Goal: Task Accomplishment & Management: Complete application form

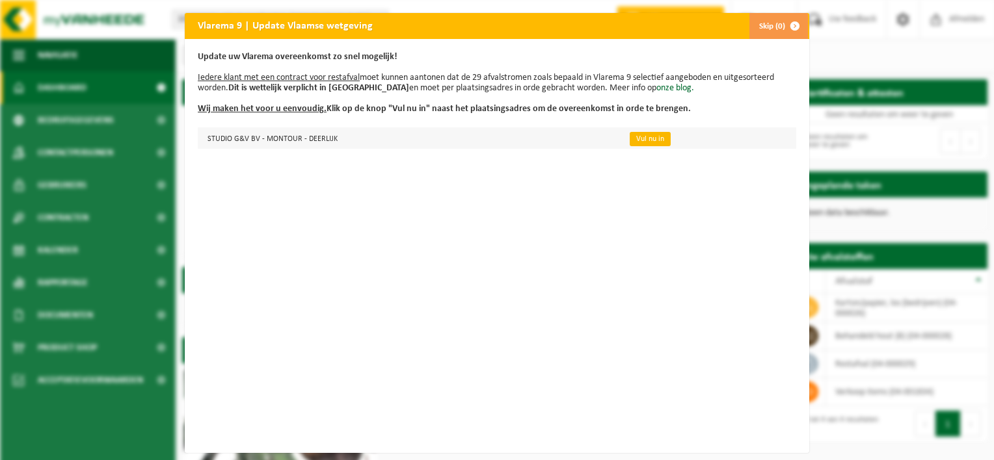
click at [633, 136] on link "Vul nu in" at bounding box center [650, 139] width 41 height 14
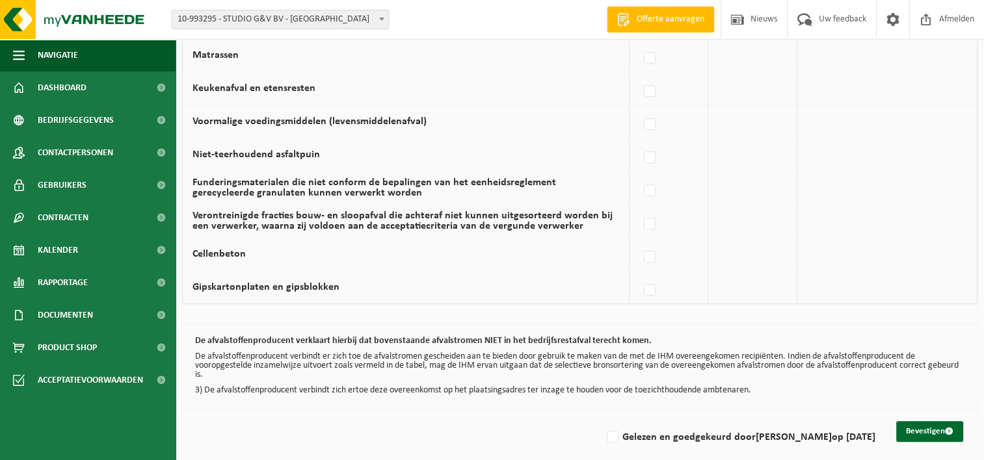
scroll to position [903, 0]
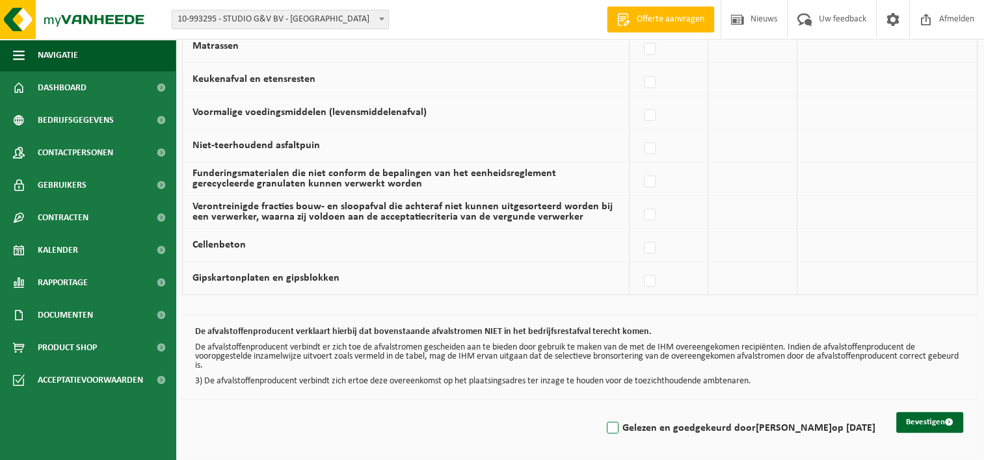
click at [604, 425] on label "Gelezen en goedgekeurd door GAUTHIER DESMET op 14/09/25" at bounding box center [739, 429] width 271 height 20
click at [602, 412] on input "Gelezen en goedgekeurd door GAUTHIER DESMET op 14/09/25" at bounding box center [602, 412] width 1 height 1
checkbox input "true"
click at [946, 412] on button "Bevestigen" at bounding box center [929, 422] width 67 height 21
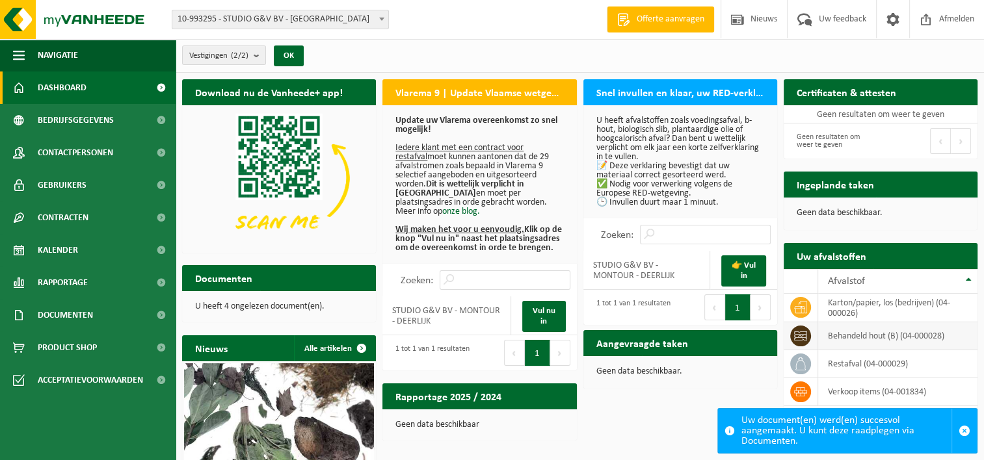
scroll to position [10, 0]
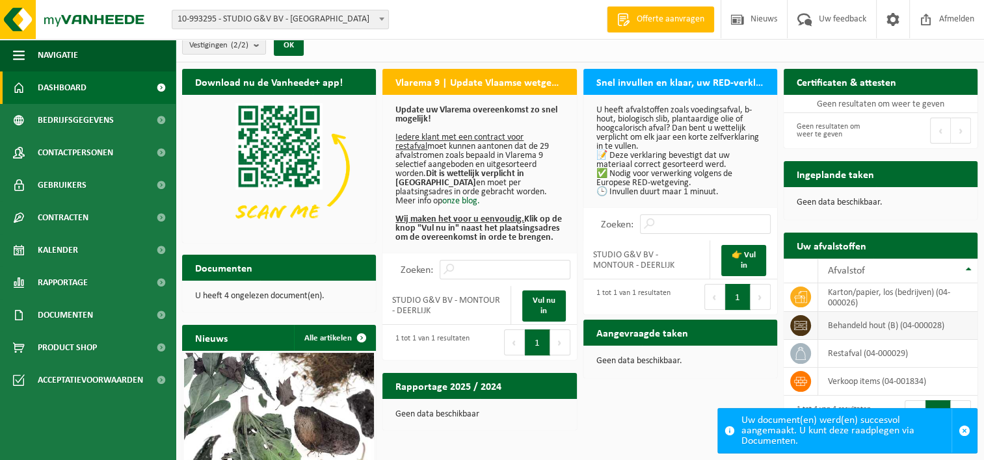
click at [843, 322] on td "behandeld hout (B) (04-000028)" at bounding box center [897, 326] width 159 height 28
click at [806, 325] on icon at bounding box center [800, 325] width 13 height 9
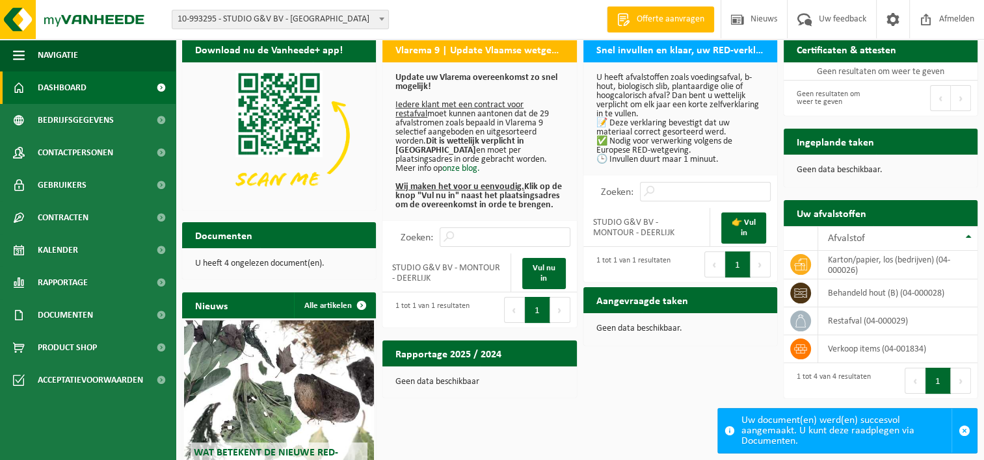
scroll to position [0, 0]
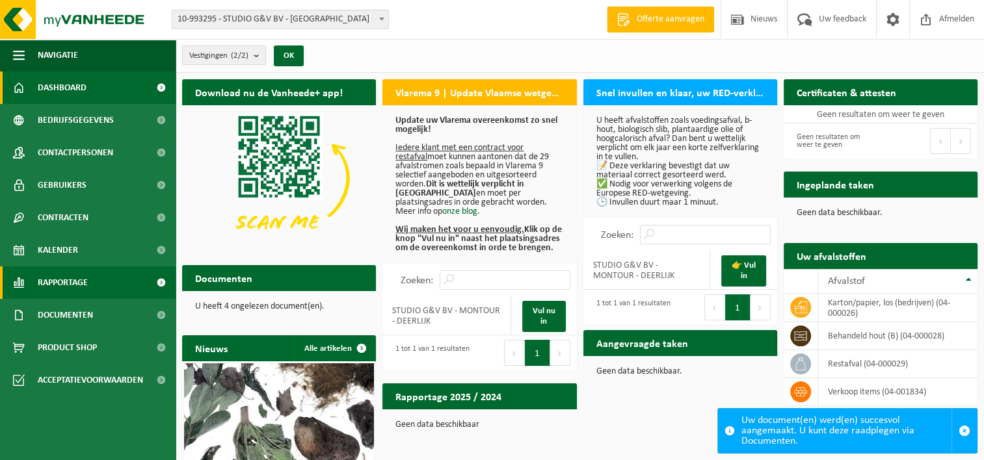
click at [78, 271] on span "Rapportage" at bounding box center [63, 283] width 50 height 33
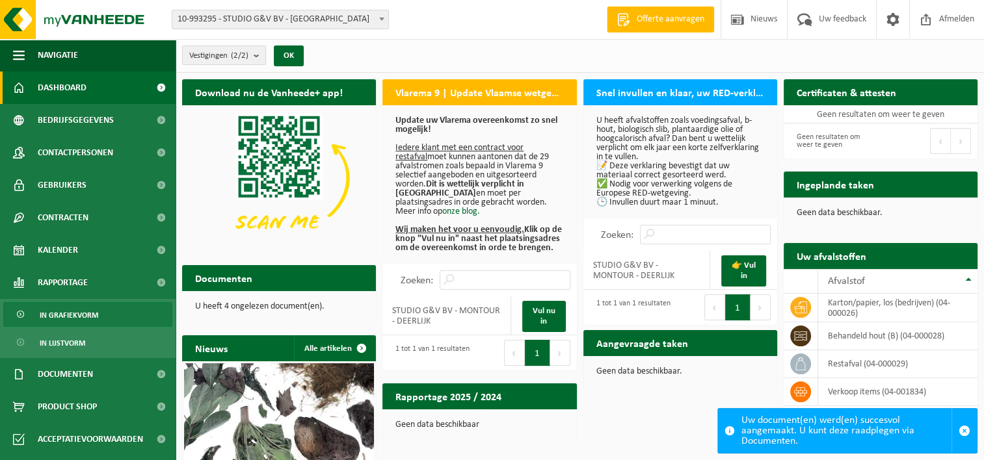
click at [73, 312] on span "In grafiekvorm" at bounding box center [69, 315] width 59 height 25
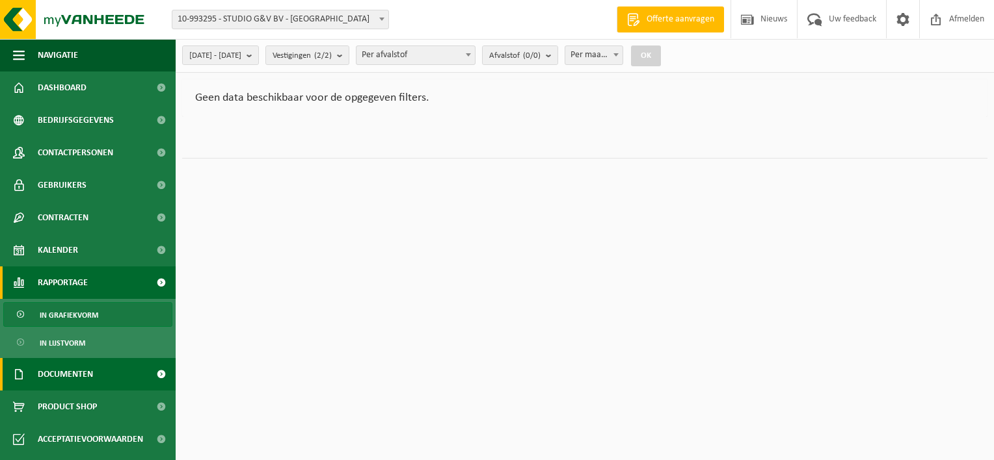
click at [74, 371] on span "Documenten" at bounding box center [65, 374] width 55 height 33
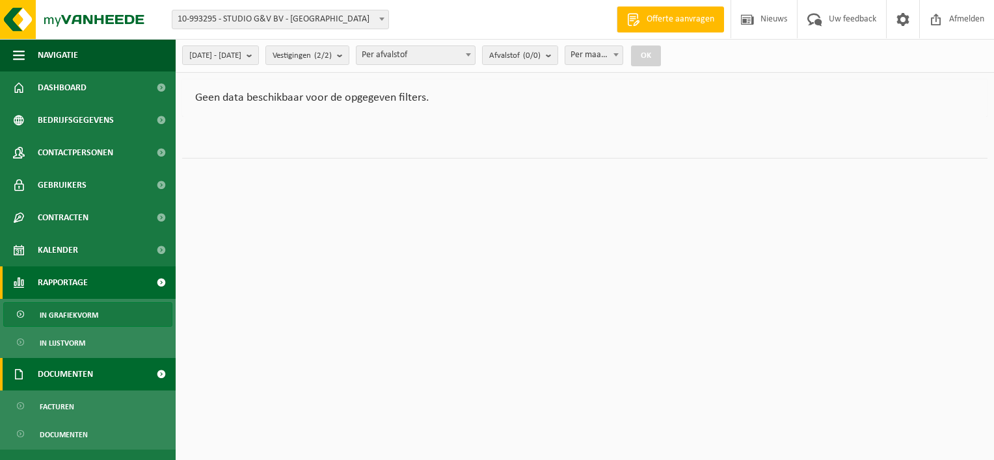
click at [74, 371] on span "Documenten" at bounding box center [65, 374] width 55 height 33
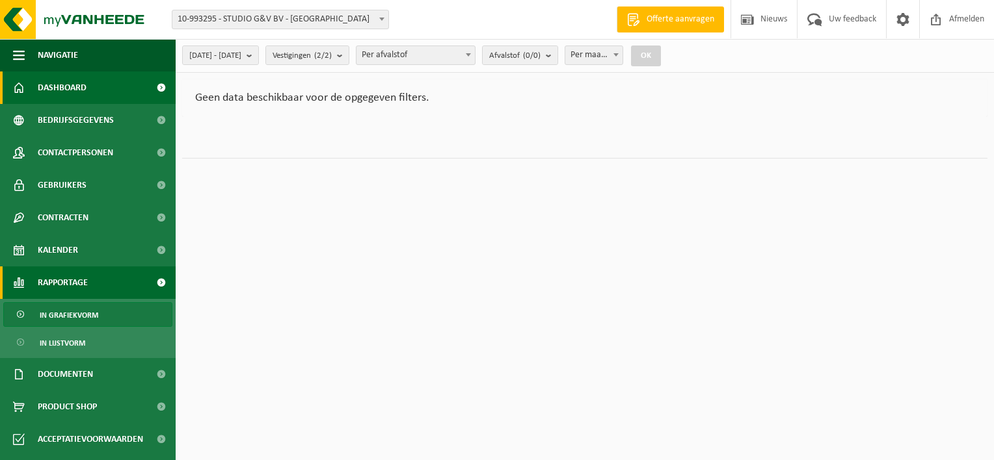
click at [124, 79] on link "Dashboard" at bounding box center [88, 88] width 176 height 33
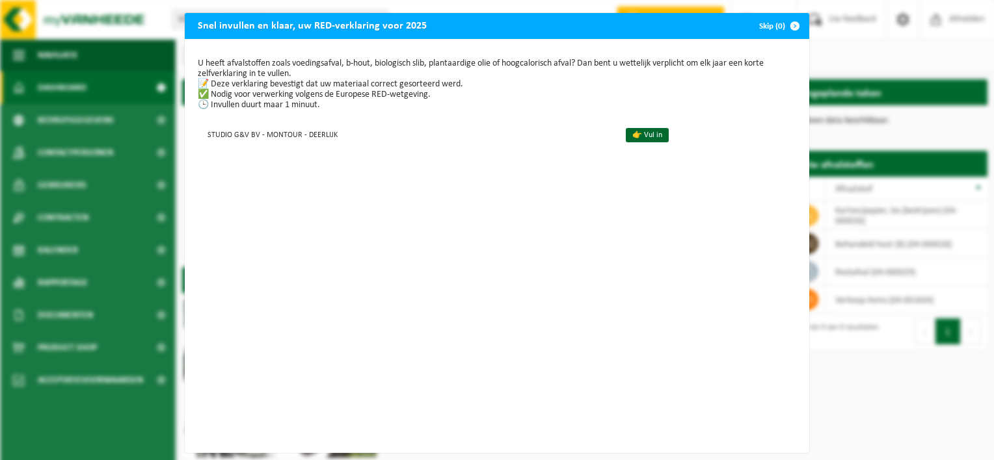
click at [796, 21] on span "button" at bounding box center [795, 26] width 26 height 26
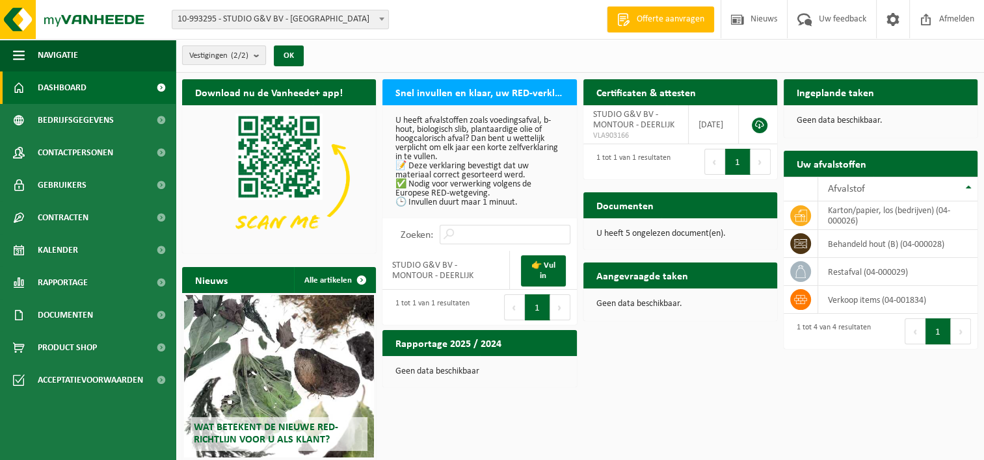
click at [254, 57] on button "Vestigingen (2/2)" at bounding box center [224, 56] width 84 height 20
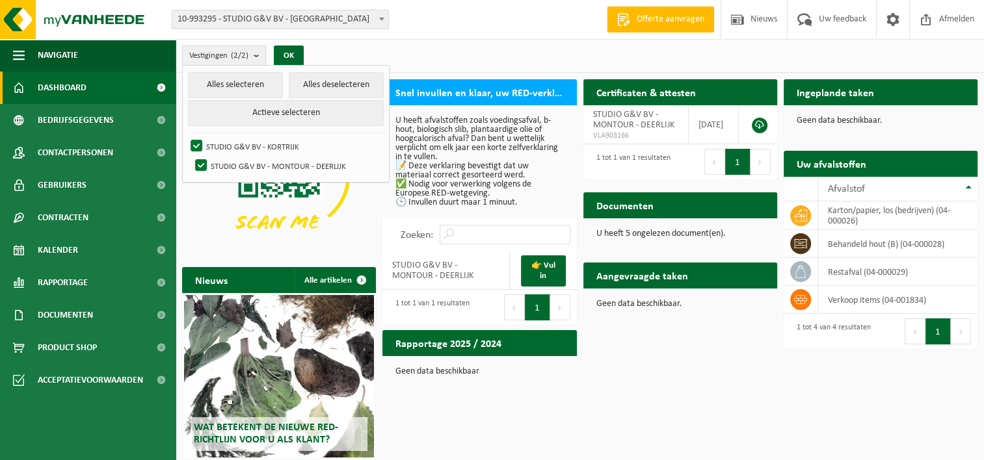
click at [254, 57] on button "Vestigingen (2/2)" at bounding box center [224, 56] width 84 height 20
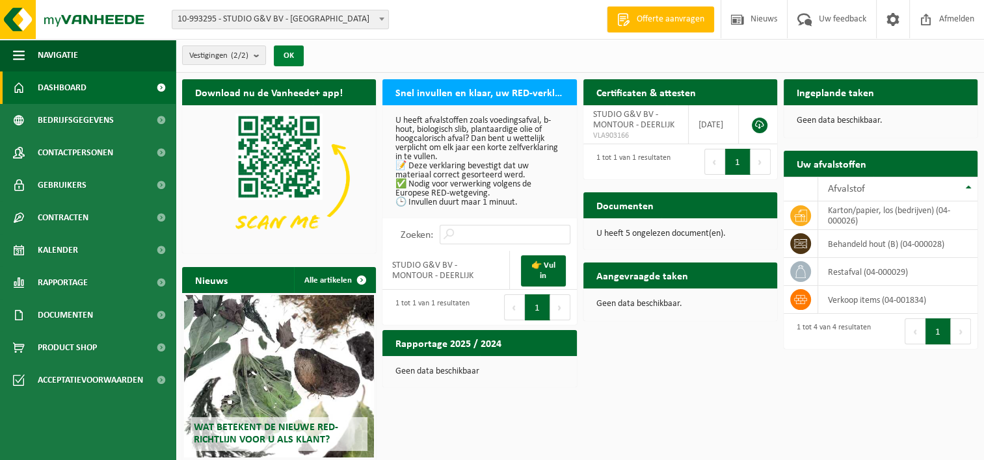
click at [298, 51] on button "OK" at bounding box center [289, 56] width 30 height 21
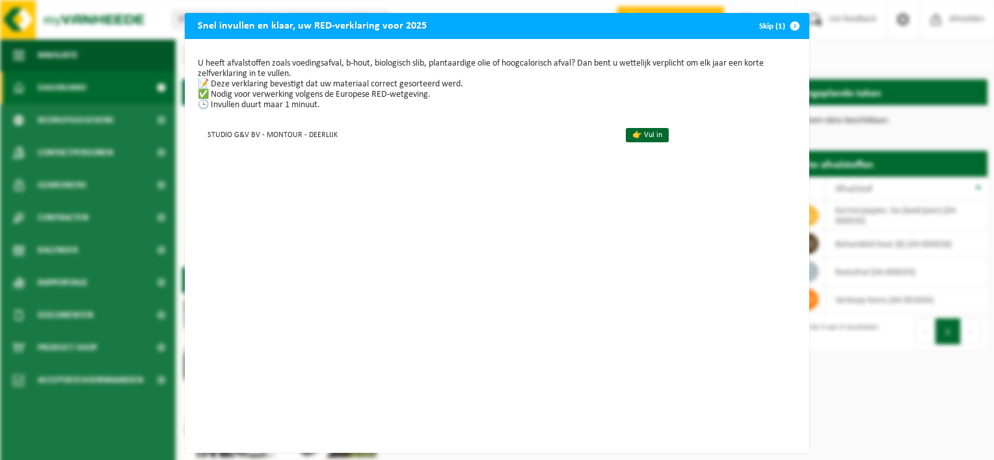
click at [791, 23] on span "button" at bounding box center [795, 26] width 26 height 26
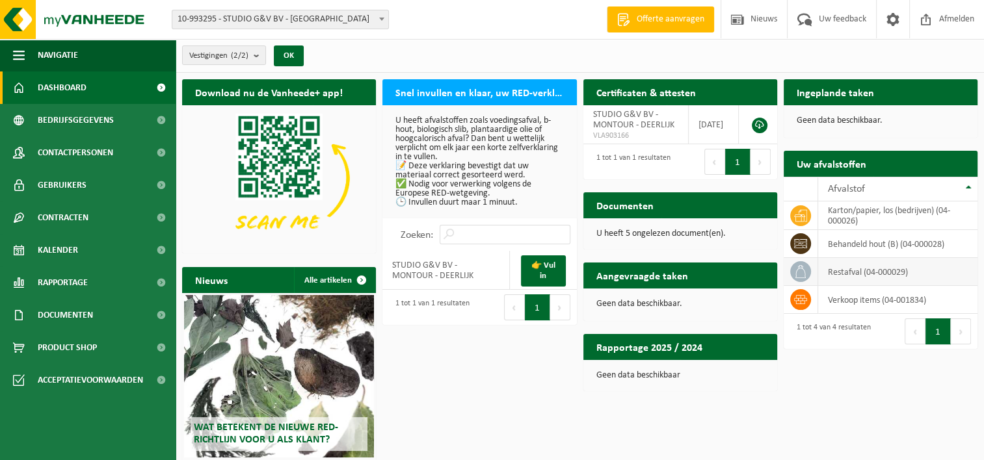
click at [828, 272] on td "restafval (04-000029)" at bounding box center [897, 272] width 159 height 28
click at [843, 246] on td "behandeld hout (B) (04-000028)" at bounding box center [897, 244] width 159 height 28
drag, startPoint x: 843, startPoint y: 246, endPoint x: 810, endPoint y: 243, distance: 33.4
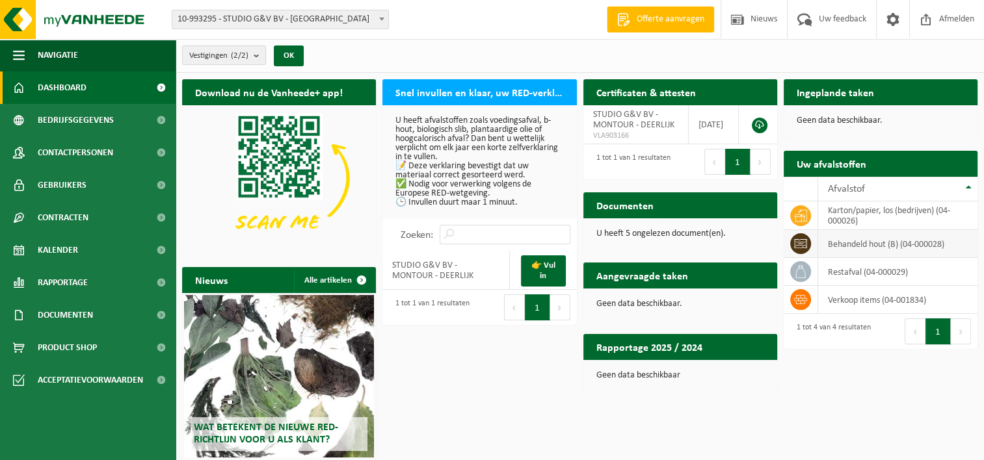
click at [810, 243] on span at bounding box center [800, 243] width 21 height 21
click at [808, 243] on span at bounding box center [800, 243] width 21 height 21
click at [252, 299] on div "Wat betekent de nieuwe RED-richtlijn voor u als klant?" at bounding box center [279, 376] width 190 height 163
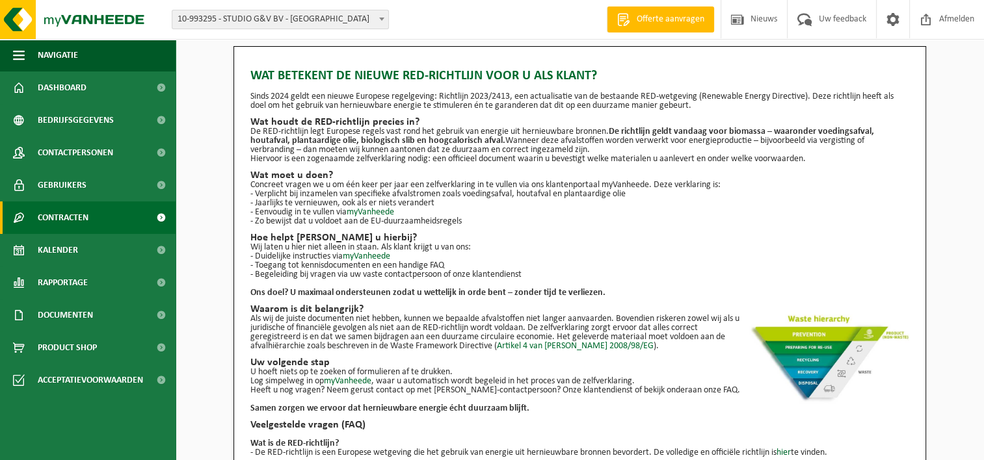
click at [104, 208] on link "Contracten" at bounding box center [88, 218] width 176 height 33
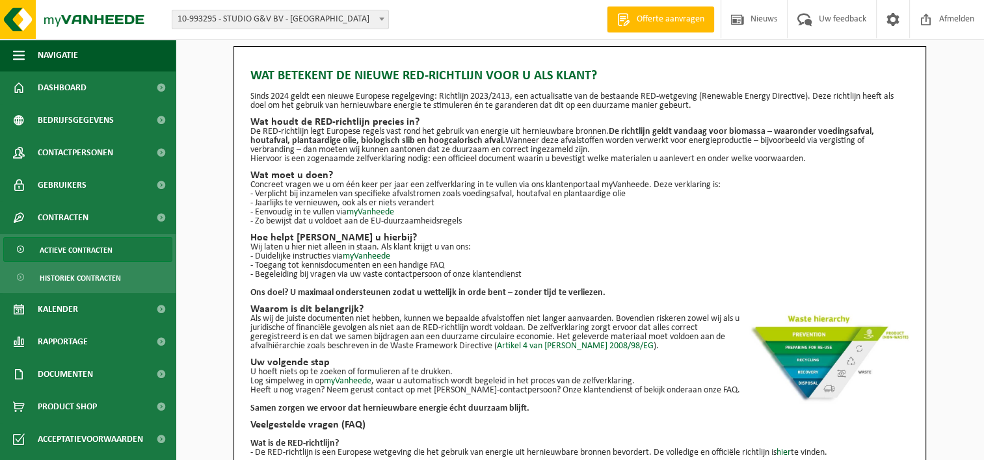
click at [91, 238] on span "Actieve contracten" at bounding box center [76, 250] width 73 height 25
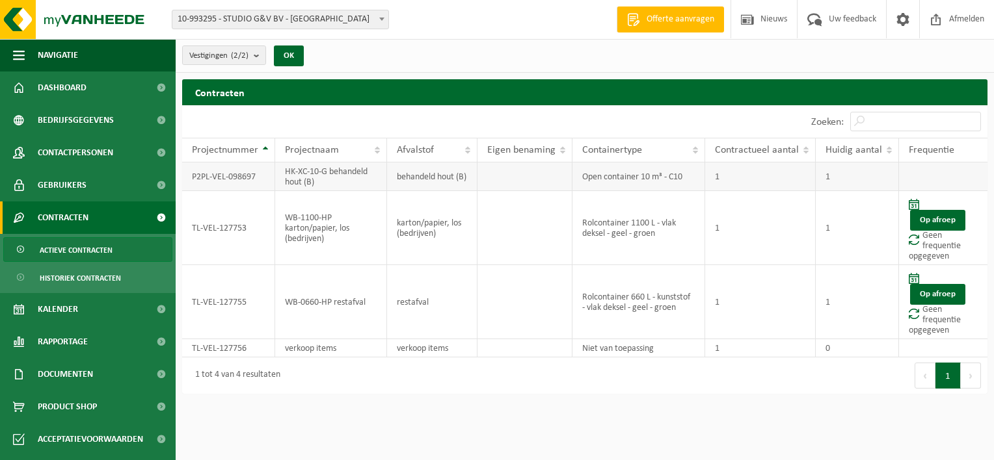
click at [417, 172] on td "behandeld hout (B)" at bounding box center [432, 177] width 90 height 29
click at [77, 311] on span "Kalender" at bounding box center [58, 309] width 40 height 33
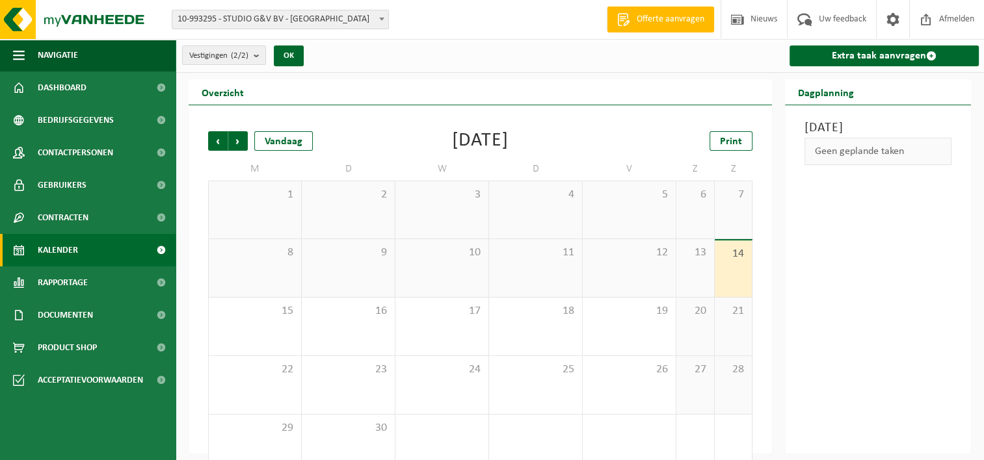
scroll to position [25, 0]
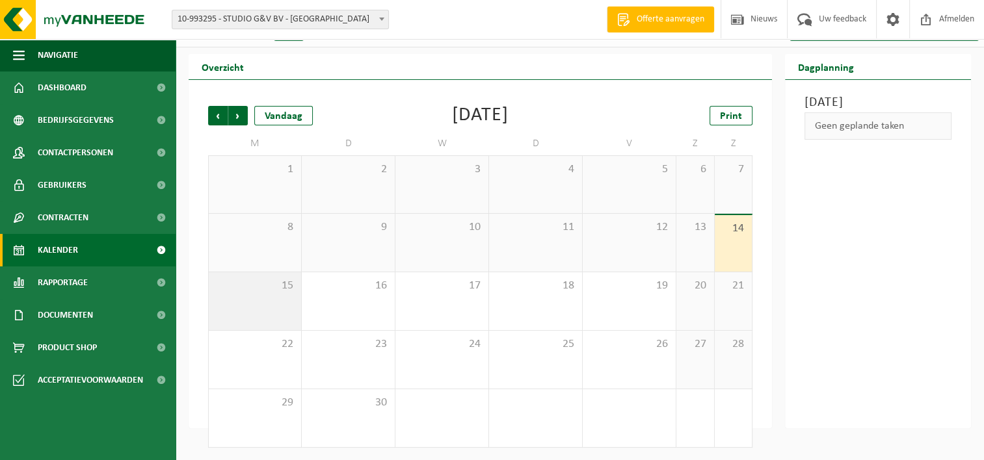
click at [265, 306] on div "15" at bounding box center [255, 301] width 92 height 58
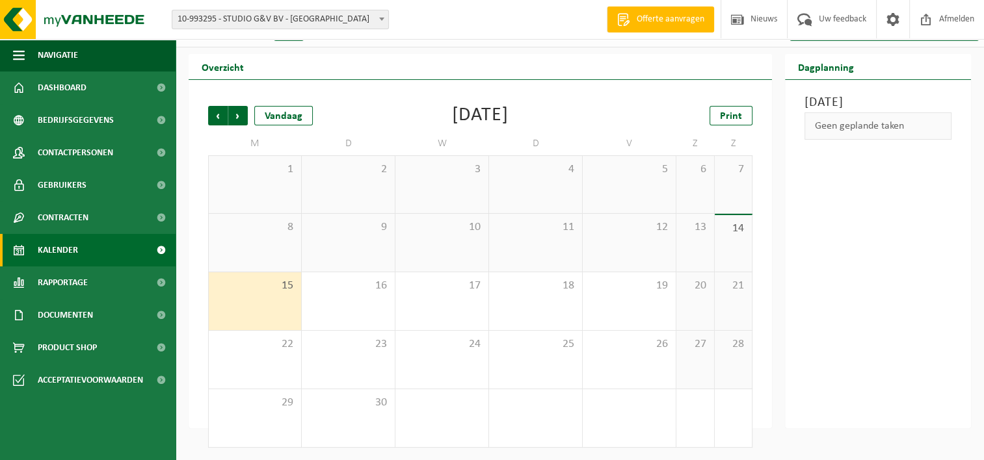
click at [265, 306] on div "15" at bounding box center [255, 301] width 92 height 58
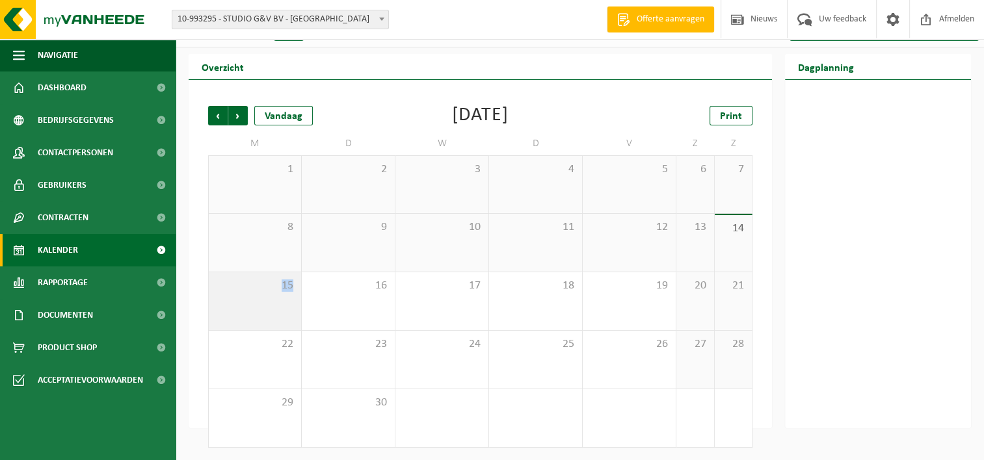
click at [265, 306] on div "15" at bounding box center [255, 301] width 92 height 58
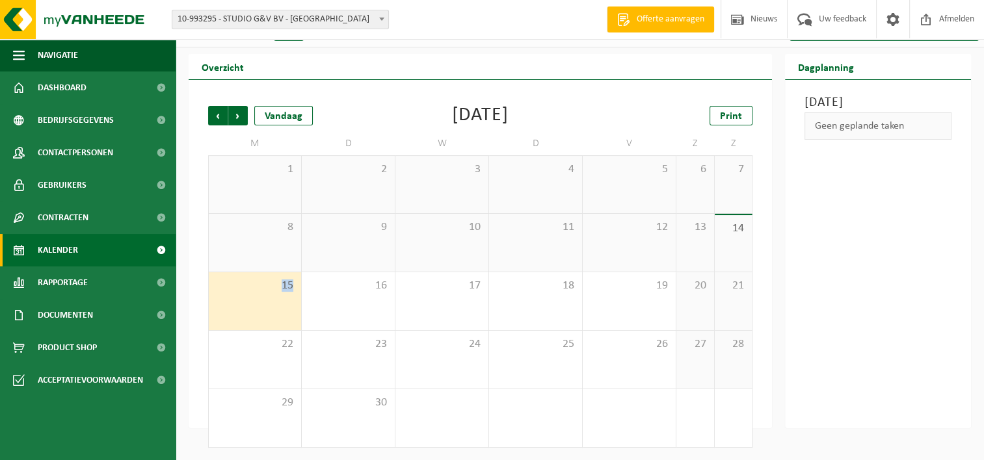
click at [265, 306] on div "15" at bounding box center [255, 301] width 92 height 58
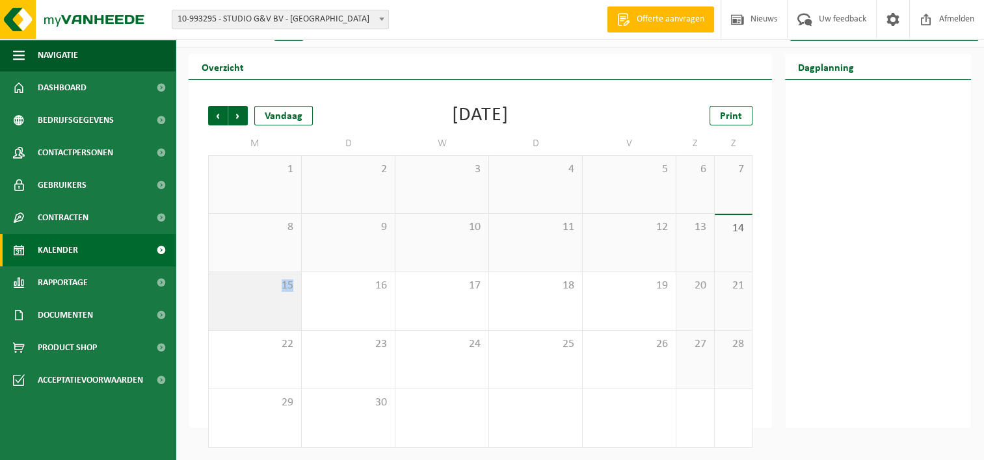
click at [265, 306] on div "15" at bounding box center [255, 301] width 92 height 58
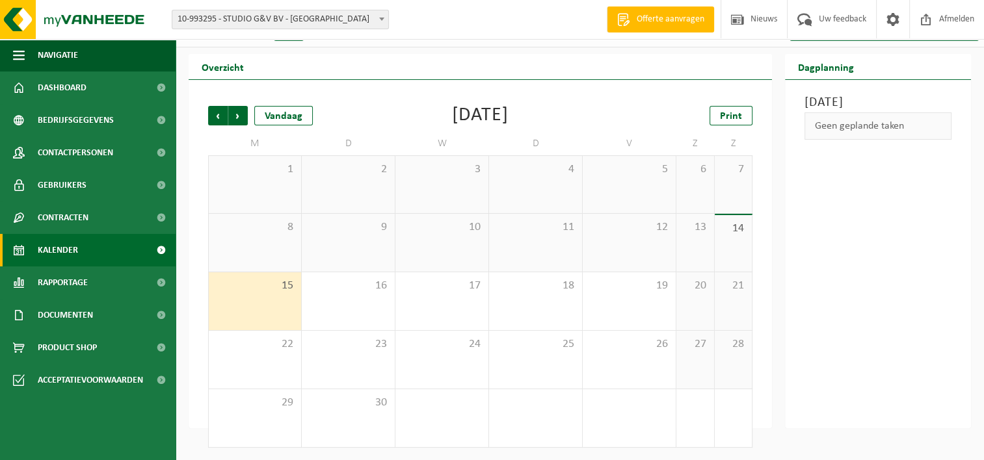
scroll to position [0, 0]
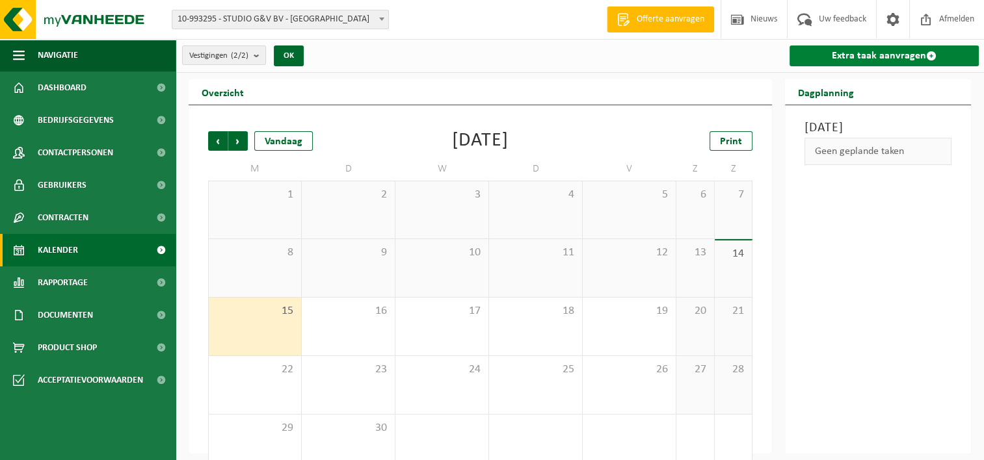
click at [851, 57] on link "Extra taak aanvragen" at bounding box center [883, 56] width 189 height 21
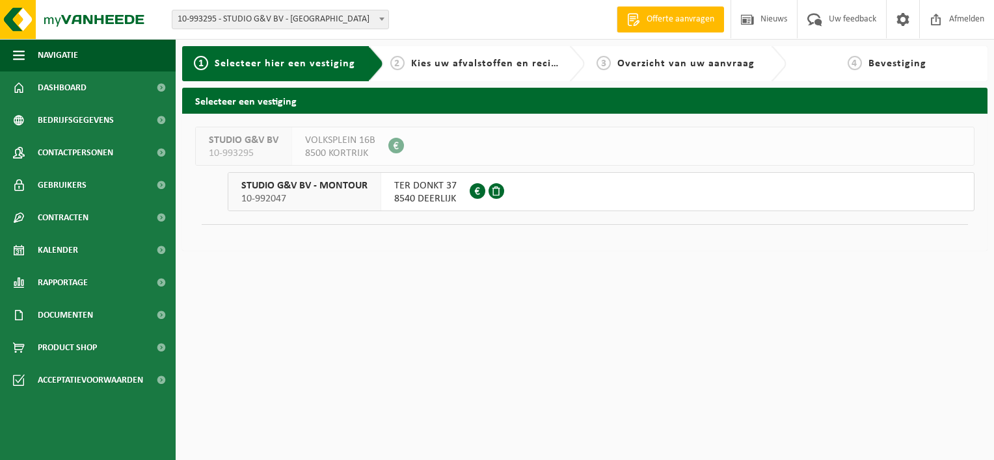
click at [415, 193] on span "8540 DEERLIJK" at bounding box center [425, 198] width 62 height 13
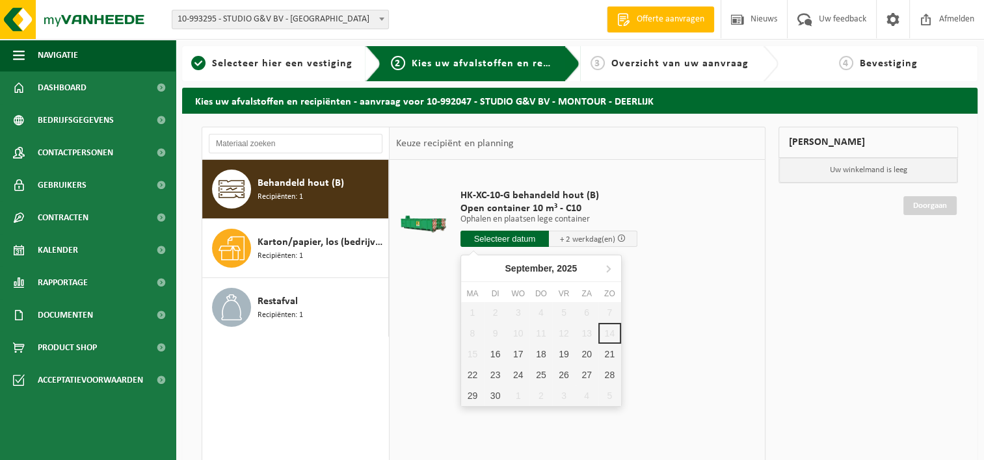
click at [497, 233] on input "text" at bounding box center [504, 239] width 88 height 16
click at [490, 349] on div "16" at bounding box center [495, 354] width 23 height 21
type input "Van 2025-09-16"
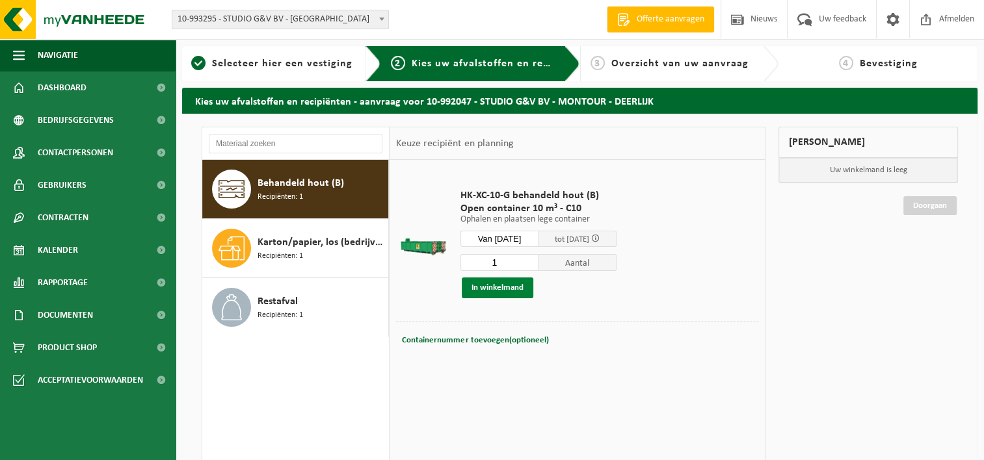
click at [509, 291] on button "In winkelmand" at bounding box center [498, 288] width 72 height 21
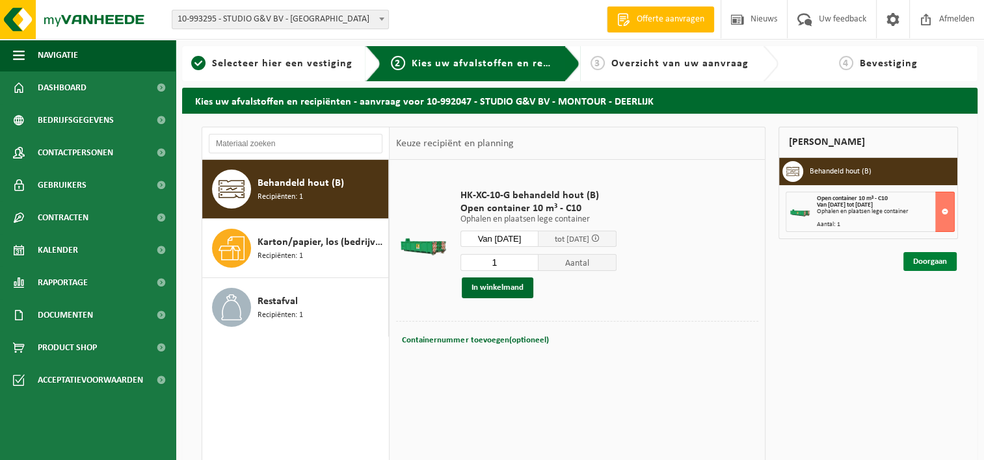
click at [933, 258] on link "Doorgaan" at bounding box center [929, 261] width 53 height 19
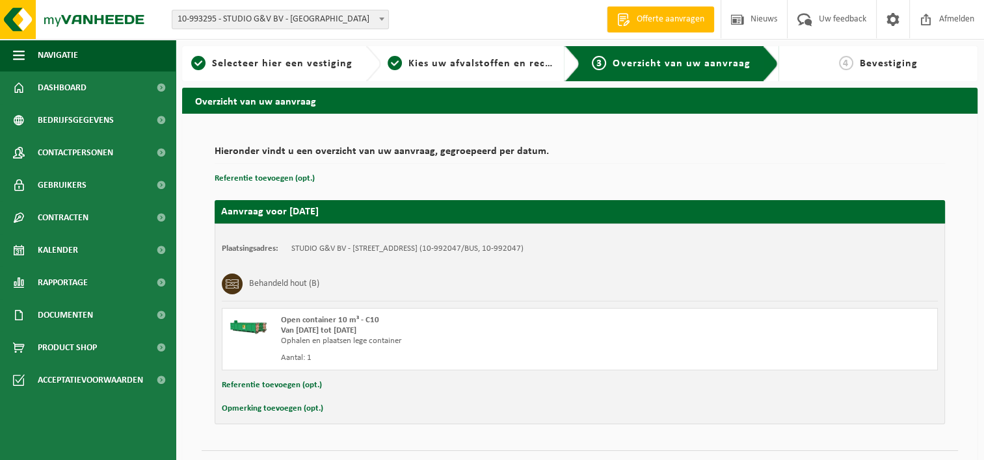
scroll to position [29, 0]
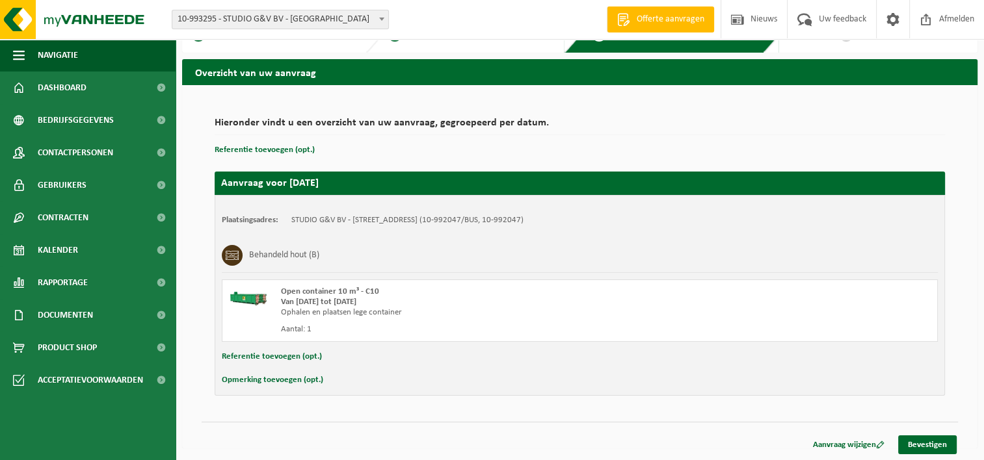
click at [288, 375] on button "Opmerking toevoegen (opt.)" at bounding box center [272, 380] width 101 height 17
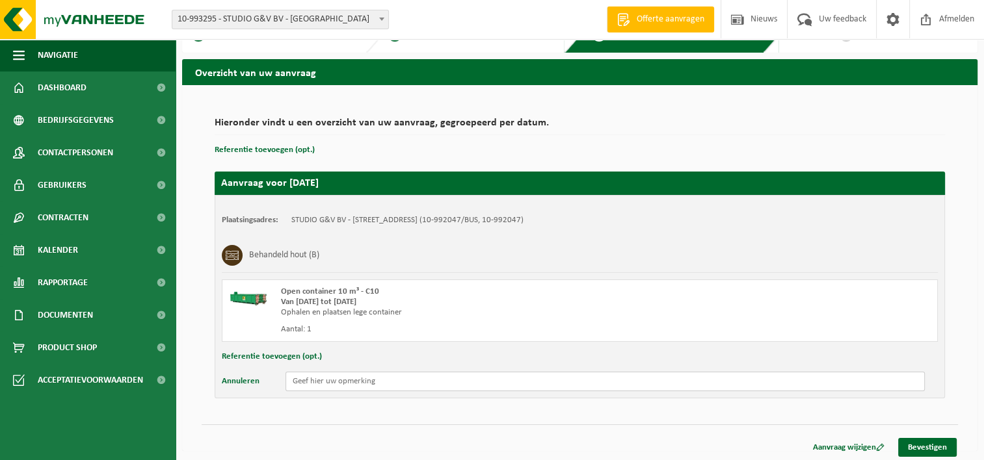
click at [306, 379] on input "text" at bounding box center [604, 382] width 639 height 20
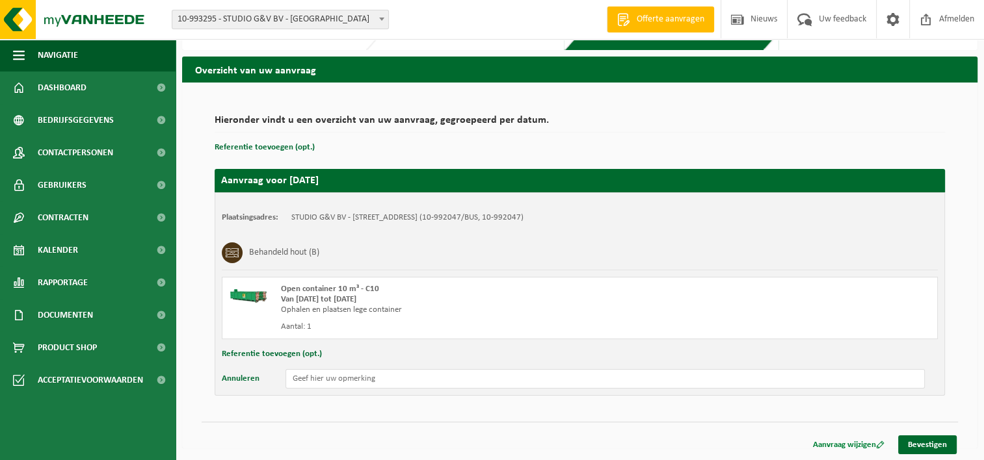
click at [866, 440] on link "Aanvraag wijzigen" at bounding box center [848, 445] width 91 height 19
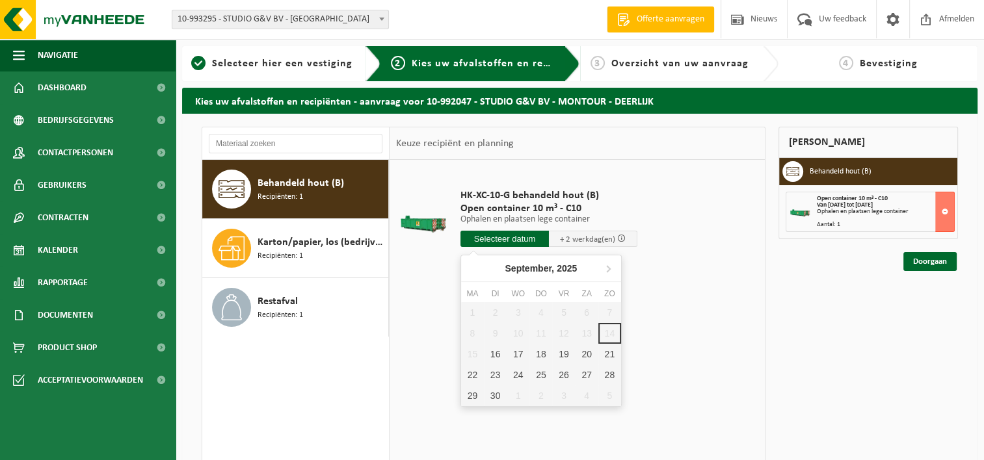
click at [522, 236] on input "text" at bounding box center [504, 239] width 88 height 16
click at [518, 352] on div "17" at bounding box center [518, 354] width 23 height 21
type input "Van [DATE]"
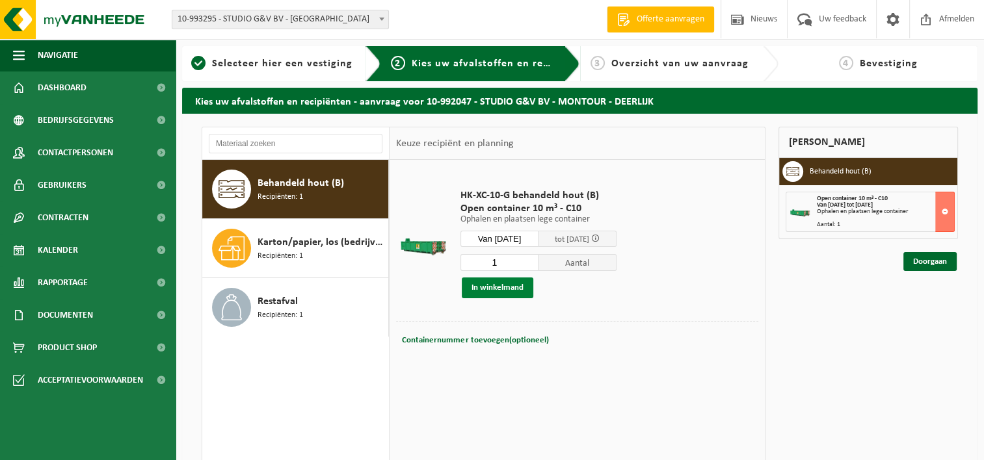
click at [518, 293] on button "In winkelmand" at bounding box center [498, 288] width 72 height 21
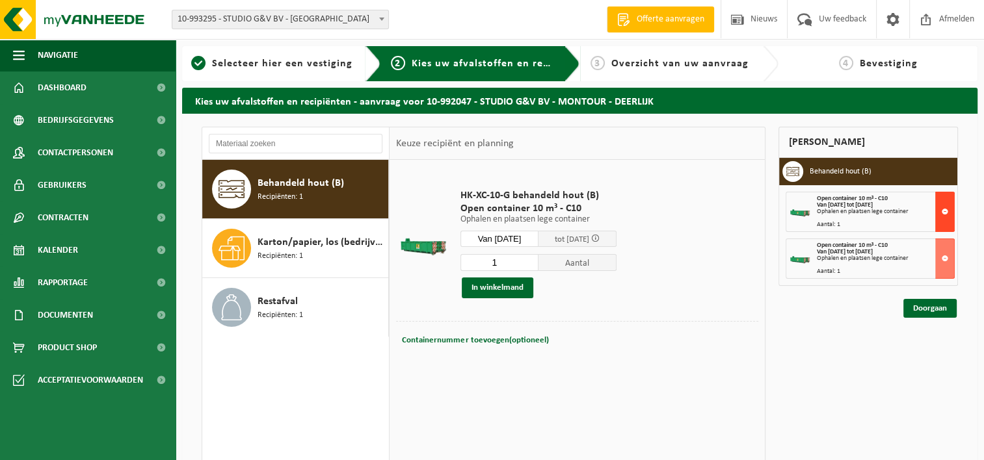
click at [947, 205] on button at bounding box center [945, 212] width 20 height 40
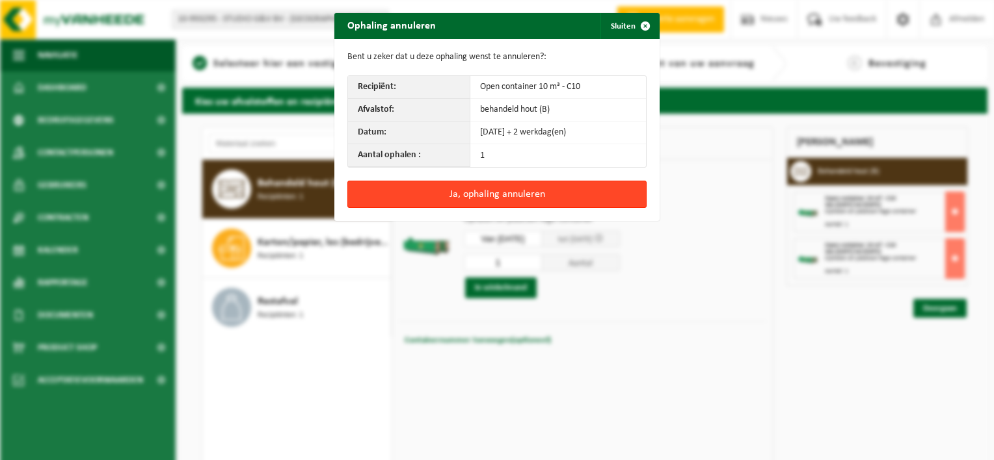
click at [563, 203] on button "Ja, ophaling annuleren" at bounding box center [496, 194] width 299 height 27
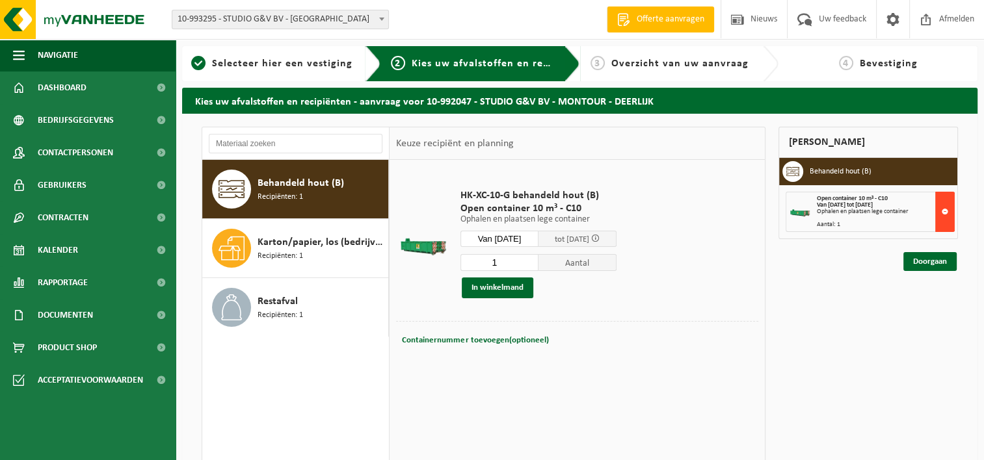
click at [940, 211] on button at bounding box center [945, 212] width 20 height 40
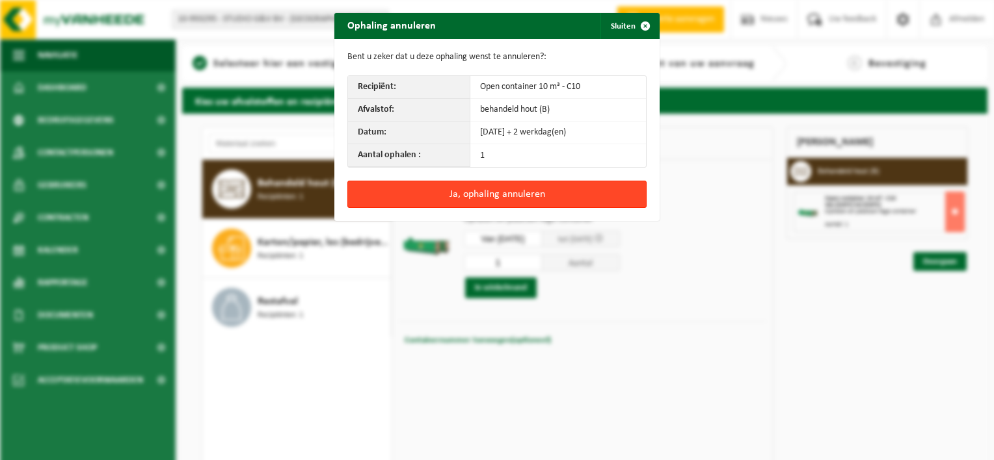
drag, startPoint x: 563, startPoint y: 209, endPoint x: 566, endPoint y: 197, distance: 12.0
click at [566, 197] on div "Ja, ophaling annuleren" at bounding box center [496, 201] width 325 height 40
click at [566, 197] on button "Ja, ophaling annuleren" at bounding box center [496, 194] width 299 height 27
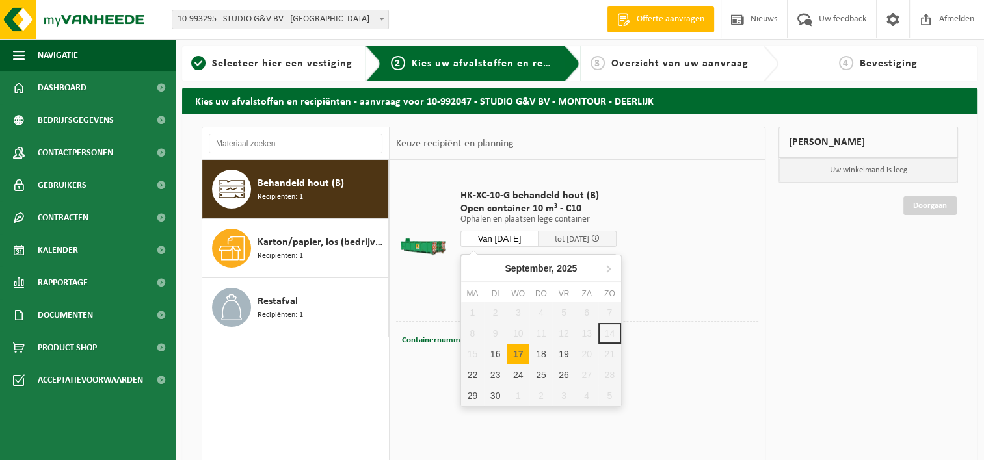
click at [517, 232] on input "Van [DATE]" at bounding box center [499, 239] width 78 height 16
click at [513, 352] on div "17" at bounding box center [518, 354] width 23 height 21
click at [525, 352] on div "17" at bounding box center [518, 354] width 23 height 21
type input "Van [DATE]"
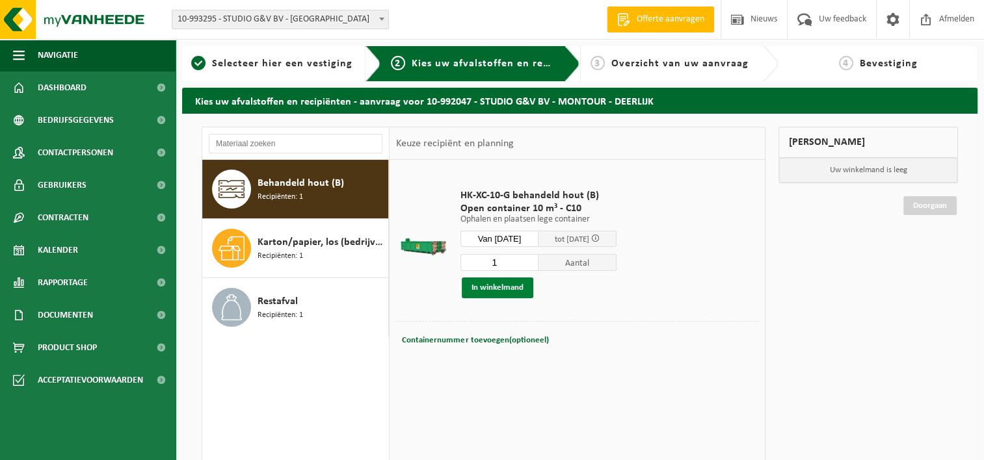
click at [516, 290] on button "In winkelmand" at bounding box center [498, 288] width 72 height 21
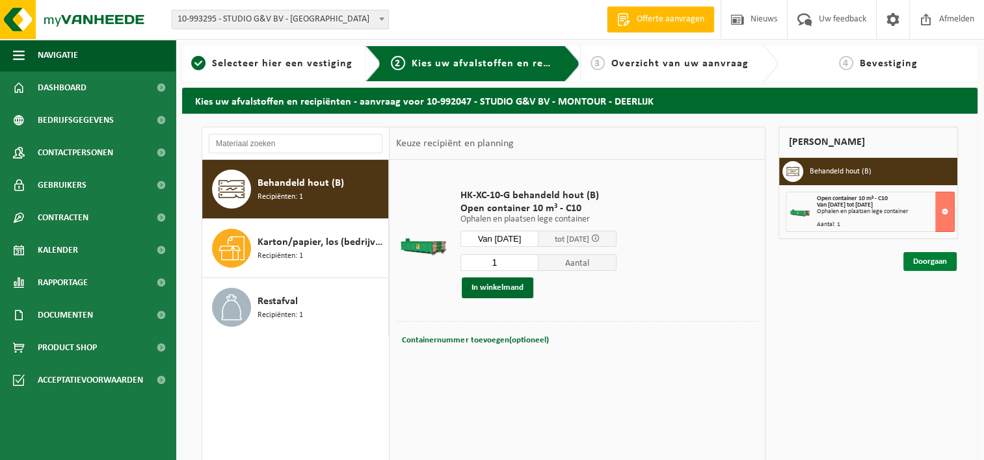
click at [926, 261] on link "Doorgaan" at bounding box center [929, 261] width 53 height 19
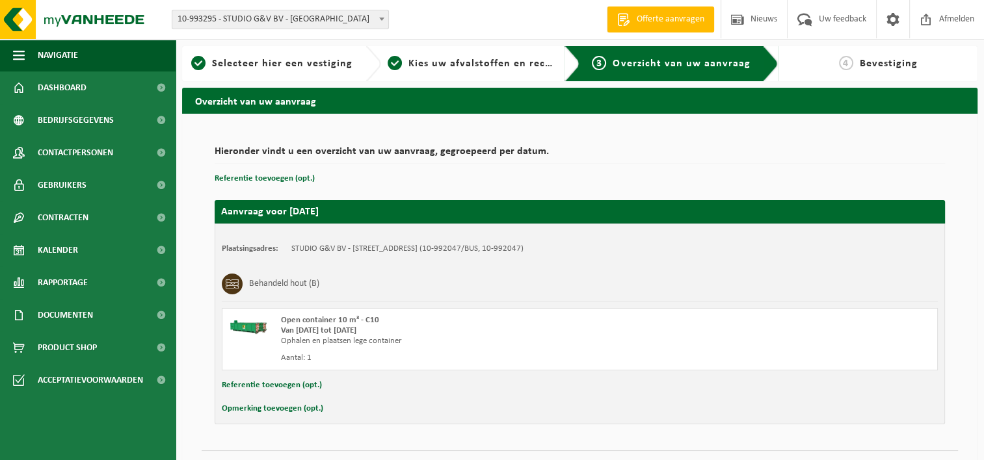
click at [284, 384] on button "Referentie toevoegen (opt.)" at bounding box center [272, 385] width 100 height 17
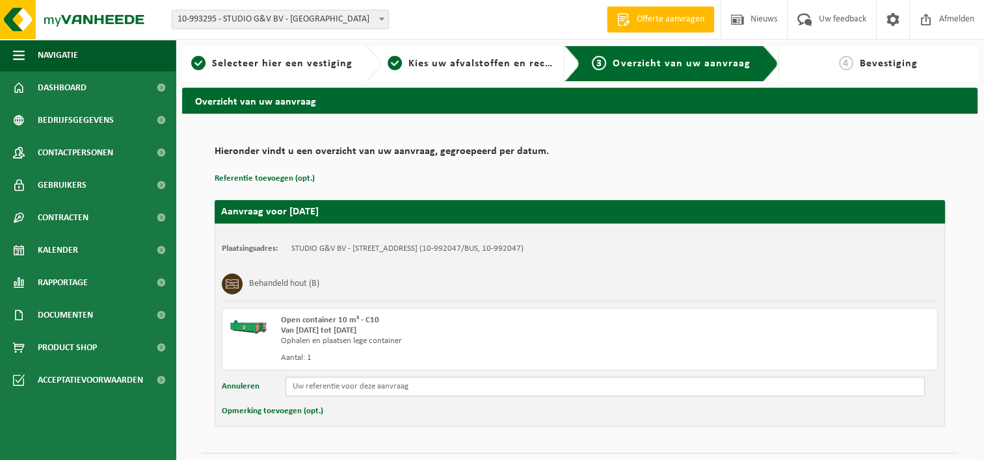
click at [299, 384] on input "text" at bounding box center [604, 387] width 639 height 20
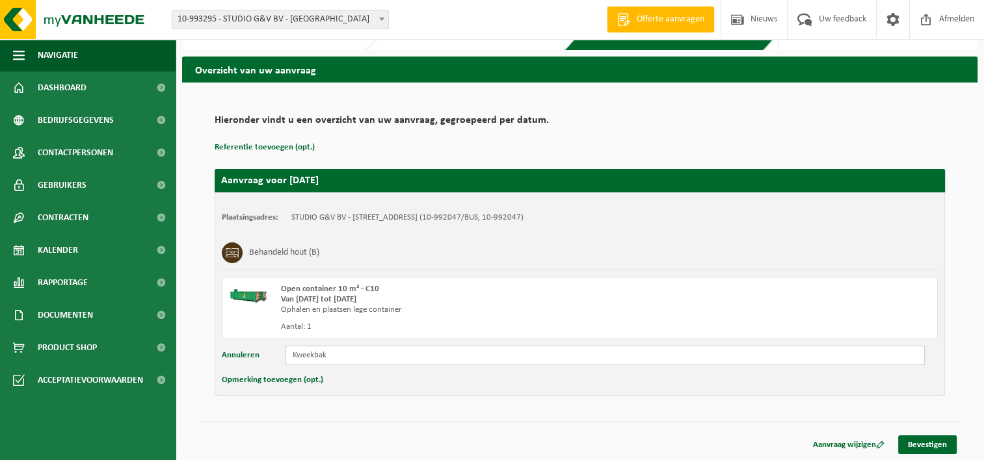
type input "Kweekbak"
click at [300, 372] on button "Opmerking toevoegen (opt.)" at bounding box center [272, 380] width 101 height 17
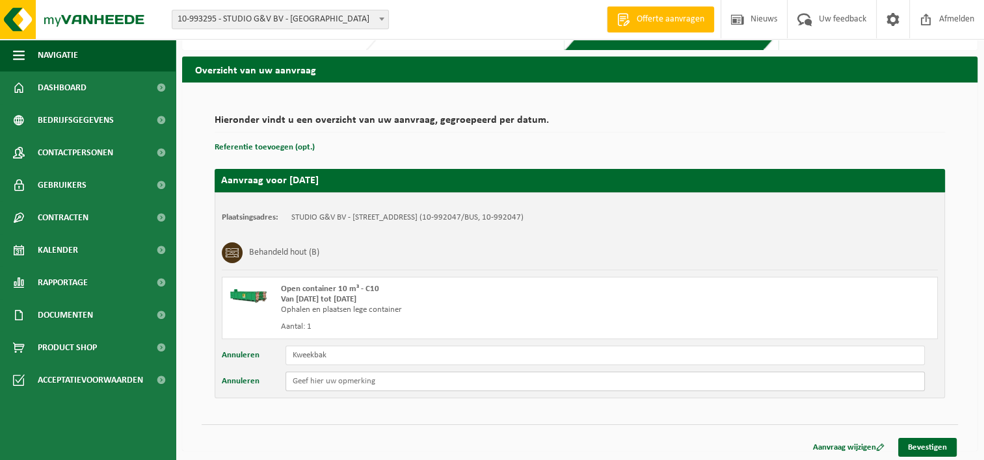
click at [300, 380] on input "text" at bounding box center [604, 382] width 639 height 20
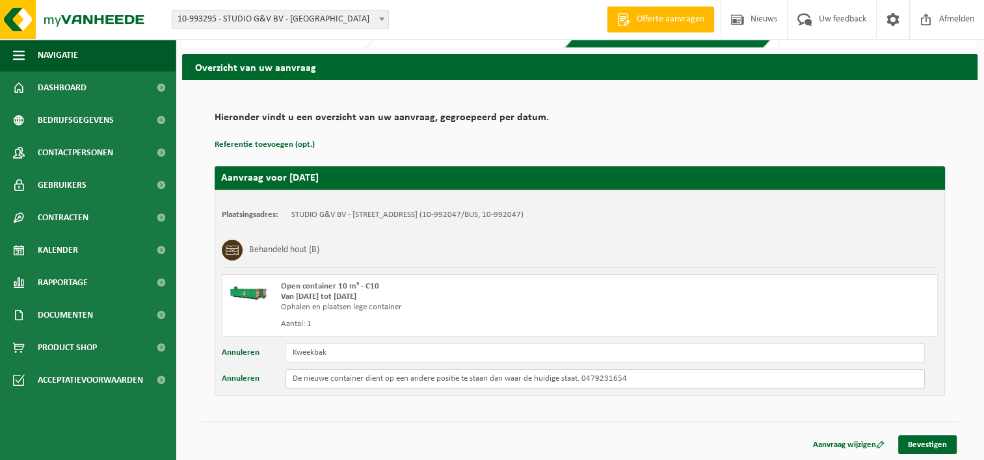
click at [291, 380] on input "De nieuwe container dient op een andere positie te staan dan waar de huidige st…" at bounding box center [604, 379] width 639 height 20
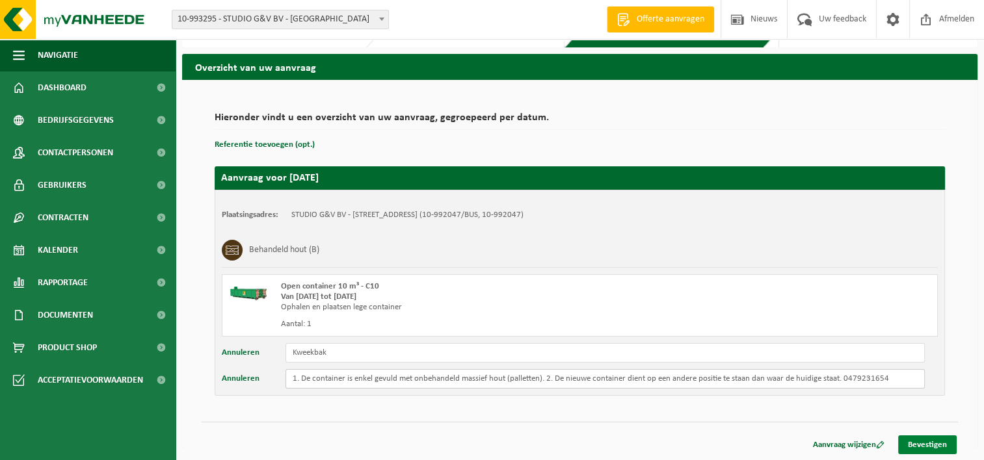
type input "1. De container is enkel gevuld met onbehandeld massief hout (palletten). 2. De…"
click at [923, 436] on link "Bevestigen" at bounding box center [927, 445] width 59 height 19
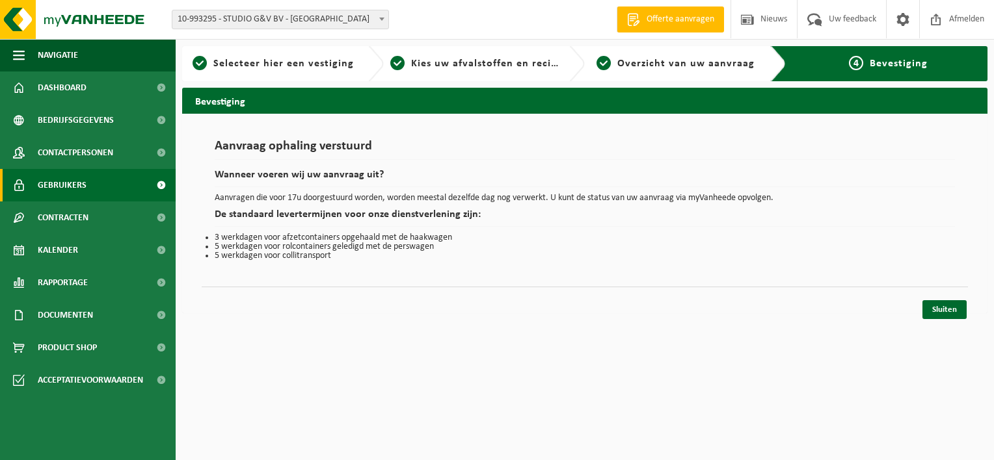
click at [84, 199] on span "Gebruikers" at bounding box center [62, 185] width 49 height 33
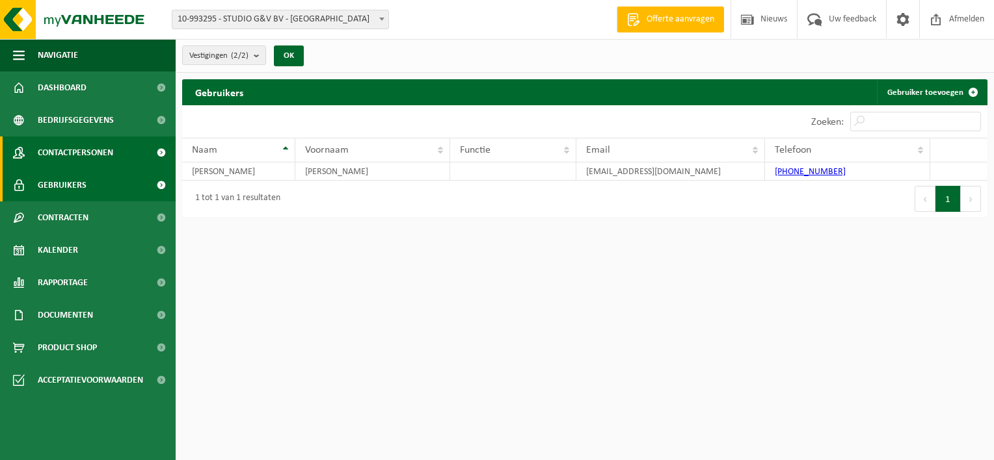
click at [90, 163] on span "Contactpersonen" at bounding box center [75, 153] width 75 height 33
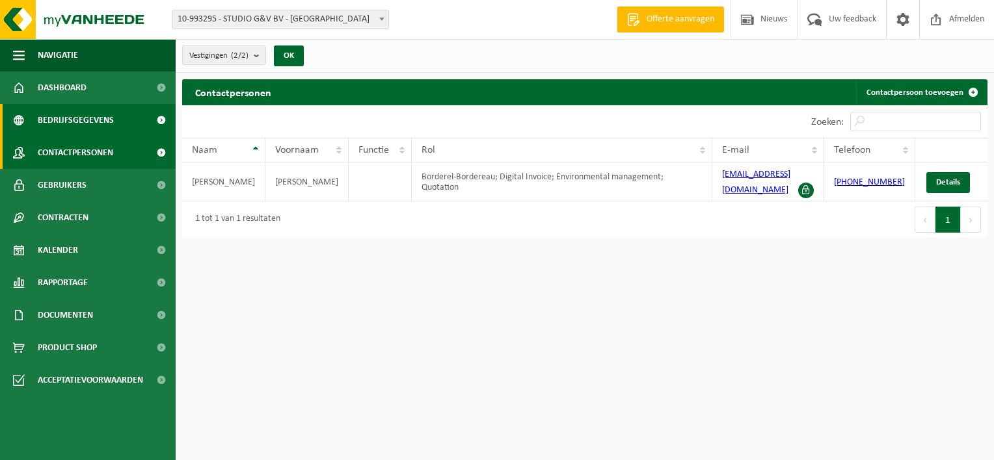
click at [95, 131] on span "Bedrijfsgegevens" at bounding box center [76, 120] width 76 height 33
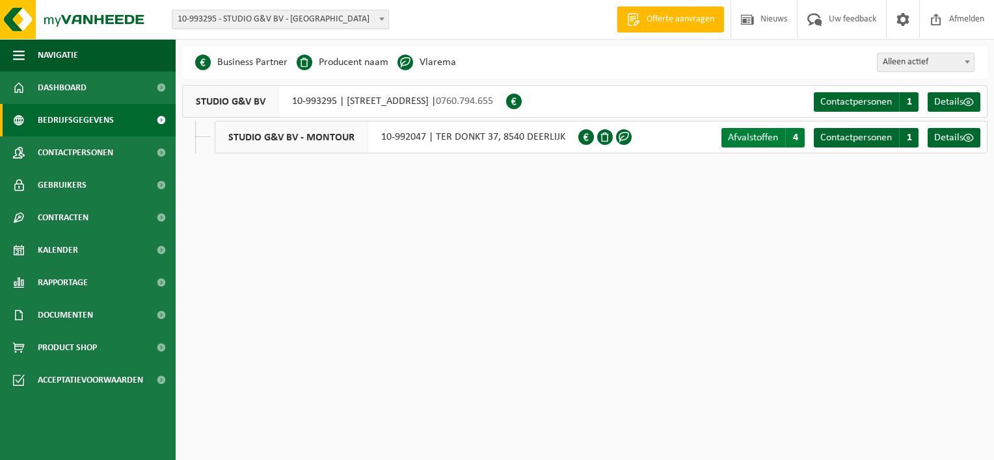
click at [778, 142] on link "Afvalstoffen A 4" at bounding box center [762, 138] width 83 height 20
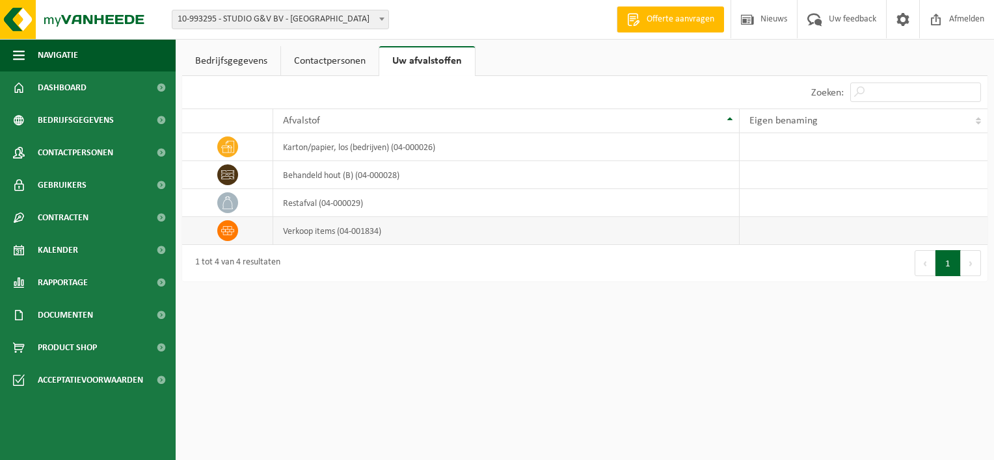
click at [321, 222] on td "verkoop items (04-001834)" at bounding box center [506, 231] width 466 height 28
click at [72, 350] on span "Product Shop" at bounding box center [67, 348] width 59 height 33
